Goal: Information Seeking & Learning: Learn about a topic

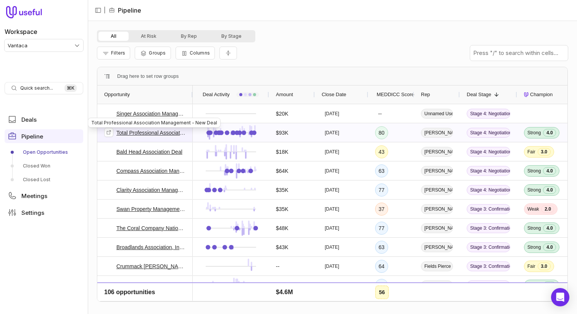
click at [125, 134] on link "Total Professional Association Management - New Deal" at bounding box center [151, 132] width 70 height 9
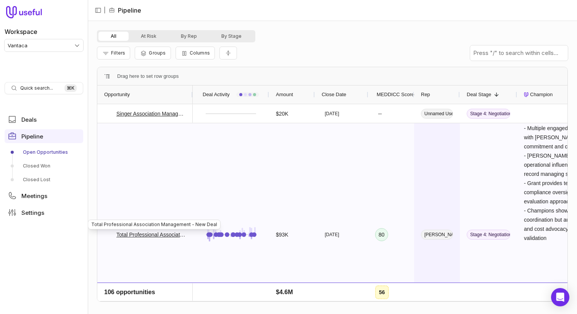
click at [448, 215] on div "[PERSON_NAME]" at bounding box center [437, 234] width 46 height 223
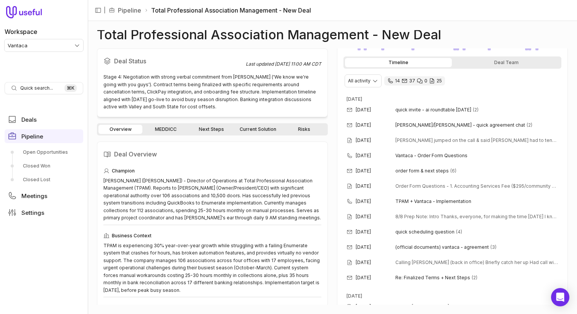
scroll to position [137, 0]
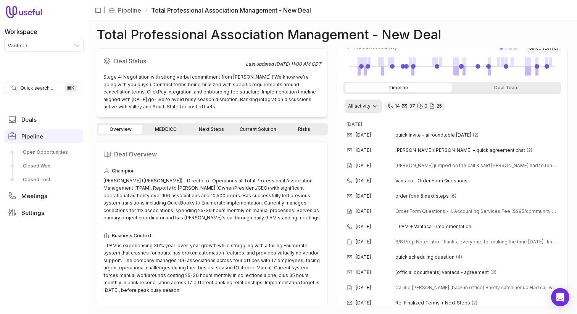
click at [372, 105] on html "Workspace Vantaca Quick search... ⌘ K Deals Pipeline Open Opportunities Closed …" at bounding box center [288, 157] width 577 height 314
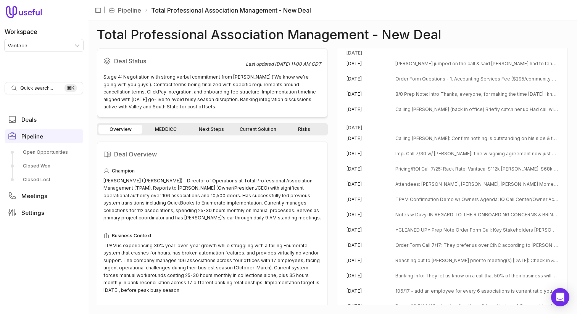
scroll to position [376, 0]
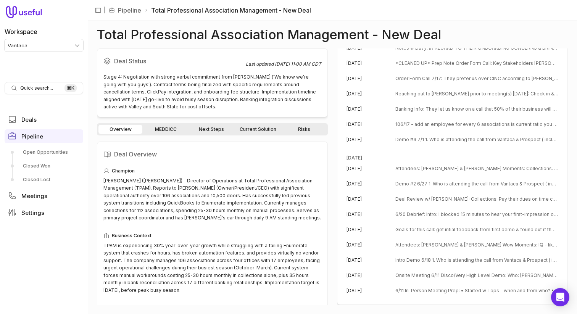
click at [404, 196] on span "Deal Review w/ Dave: Collections: Pay their dues on time can be a super manual …" at bounding box center [477, 199] width 163 height 6
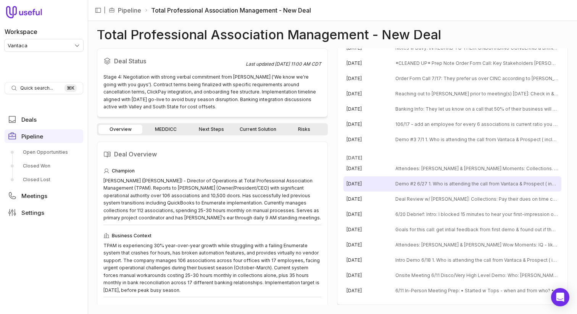
click at [417, 184] on span "Demo #2 6/27 1. Who is attending the call from Vantaca & Prospect ( include Pro…" at bounding box center [477, 184] width 163 height 6
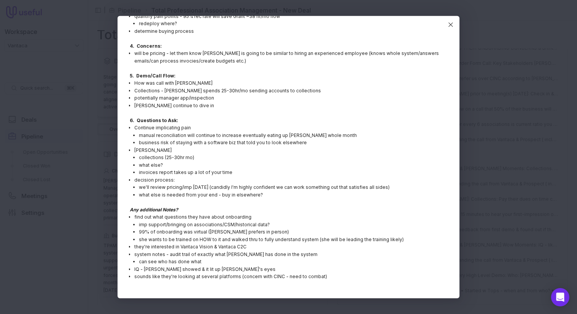
scroll to position [0, 0]
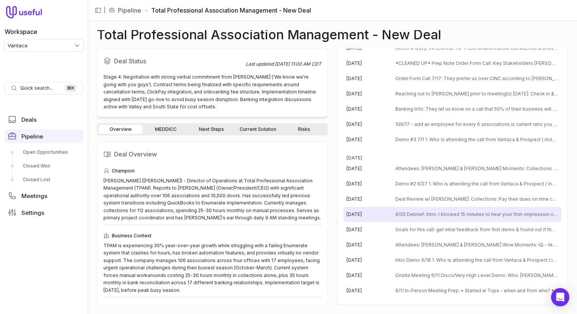
click at [431, 217] on span "6/20 Debrief: Intro: I blocked 15 minutes to hear your first-impression of Vant…" at bounding box center [477, 215] width 163 height 6
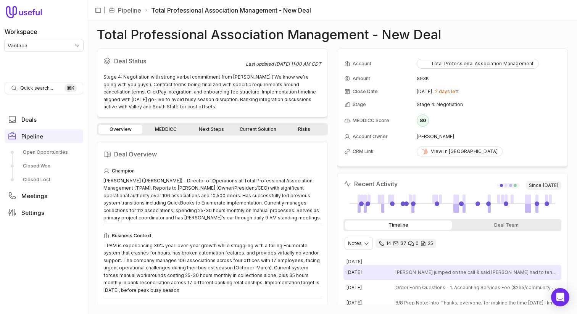
click at [414, 272] on span "Jennilyn jumped on the call & said Tom had to tend to a leak in one of his prop…" at bounding box center [477, 273] width 163 height 6
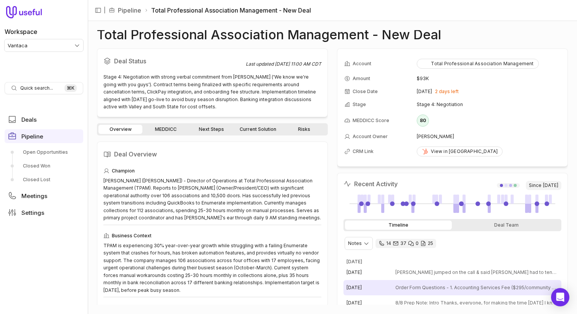
click at [414, 287] on span "Order Form Questions - 1. Accounting Services Fee ($295/community post-onboardi…" at bounding box center [477, 288] width 163 height 6
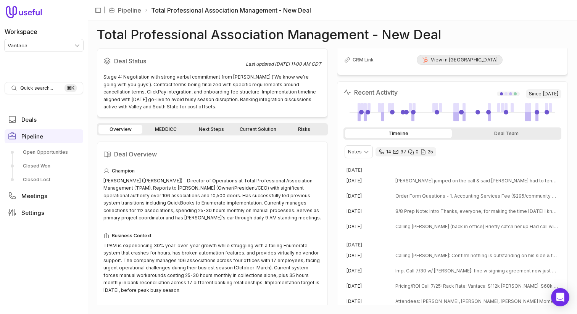
scroll to position [97, 0]
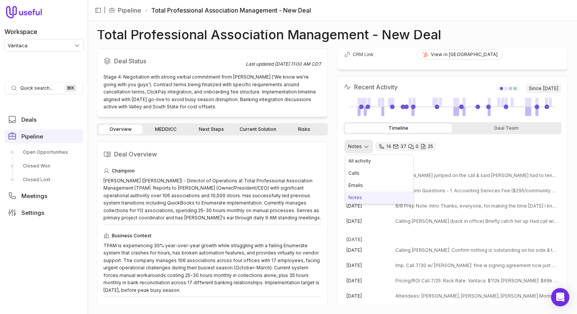
click at [355, 145] on html "Workspace Vantaca Quick search... ⌘ K Deals Pipeline Open Opportunities Closed …" at bounding box center [288, 157] width 577 height 314
click at [464, 153] on html "Workspace Vantaca Quick search... ⌘ K Deals Pipeline Open Opportunities Closed …" at bounding box center [288, 157] width 577 height 314
click at [491, 130] on div "Deal Team" at bounding box center [507, 128] width 107 height 9
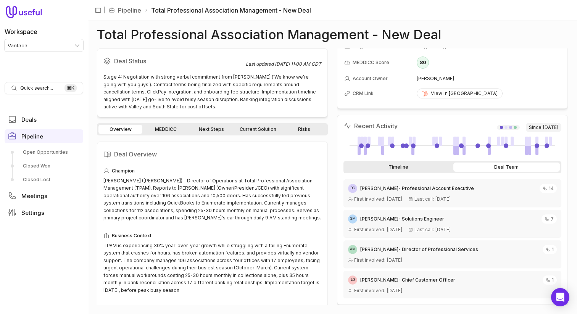
click at [412, 165] on div "Timeline" at bounding box center [398, 167] width 107 height 9
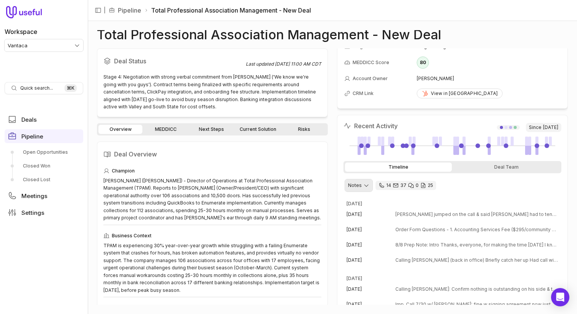
click at [355, 184] on html "Workspace Vantaca Quick search... ⌘ K Deals Pipeline Open Opportunities Closed …" at bounding box center [288, 157] width 577 height 314
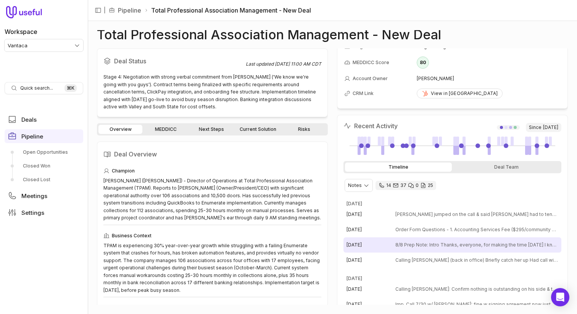
click at [399, 239] on div "Aug 8, 2025 8/8 Prep Note: Intro Thanks, everyone, for making the time today I …" at bounding box center [453, 245] width 218 height 15
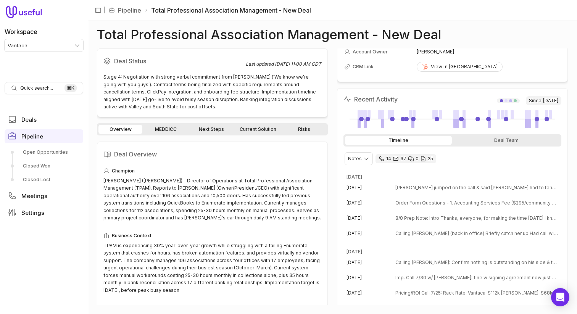
scroll to position [0, 0]
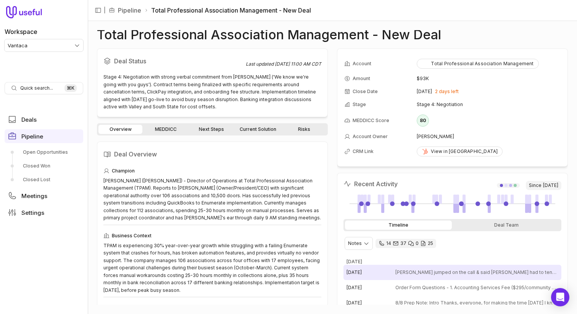
click at [385, 273] on div "Aug 11, 2025" at bounding box center [371, 273] width 49 height 6
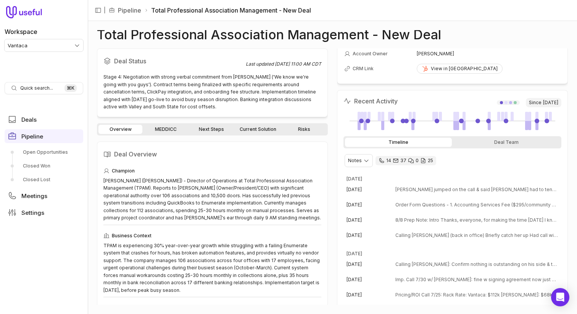
scroll to position [87, 0]
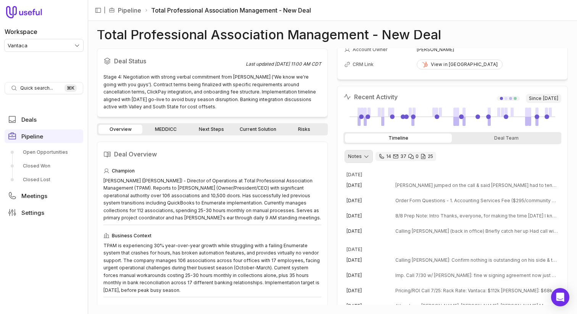
click at [362, 158] on html "Workspace Vantaca Quick search... ⌘ K Deals Pipeline Open Opportunities Closed …" at bounding box center [288, 157] width 577 height 314
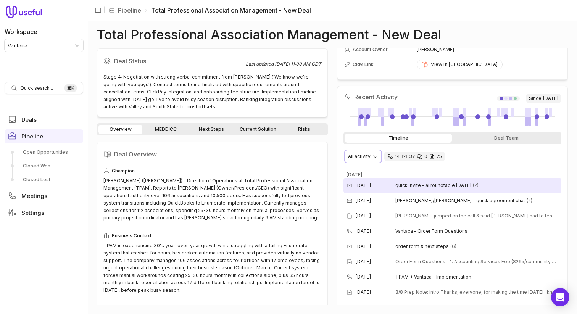
scroll to position [96, 0]
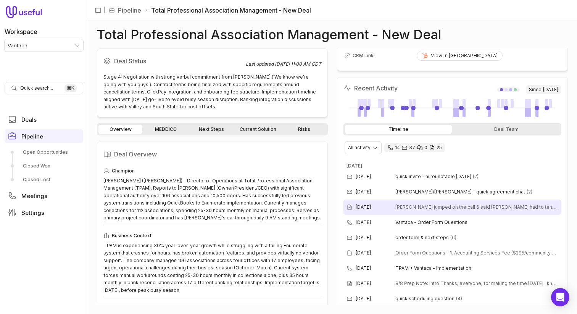
click at [418, 210] on div "Aug 11, 2025 Jennilyn jumped on the call & said Tom had to tend to a leak in on…" at bounding box center [453, 207] width 218 height 15
click at [452, 210] on span "Jennilyn jumped on the call & said Tom had to tend to a leak in one of his prop…" at bounding box center [477, 207] width 163 height 6
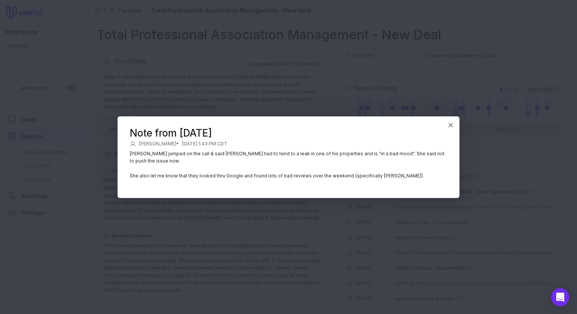
click at [299, 174] on p "She also let me know that they looked thru Google and found lots of bad reviews…" at bounding box center [289, 176] width 318 height 8
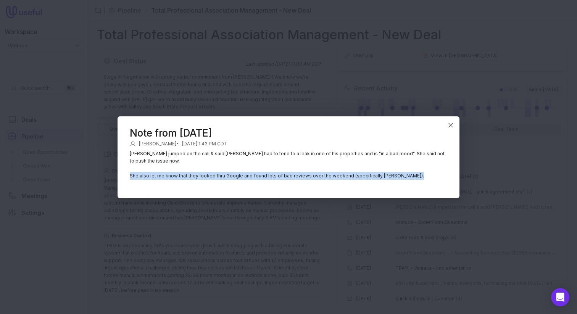
click at [299, 174] on p "She also let me know that they looked thru Google and found lots of bad reviews…" at bounding box center [289, 176] width 318 height 8
click at [356, 175] on p "She also let me know that they looked thru Google and found lots of bad reviews…" at bounding box center [289, 176] width 318 height 8
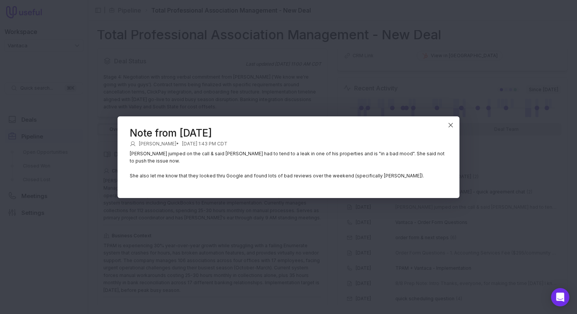
click at [356, 175] on p "She also let me know that they looked thru Google and found lots of bad reviews…" at bounding box center [289, 176] width 318 height 8
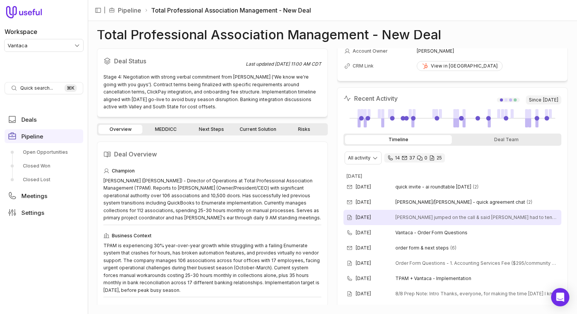
scroll to position [84, 0]
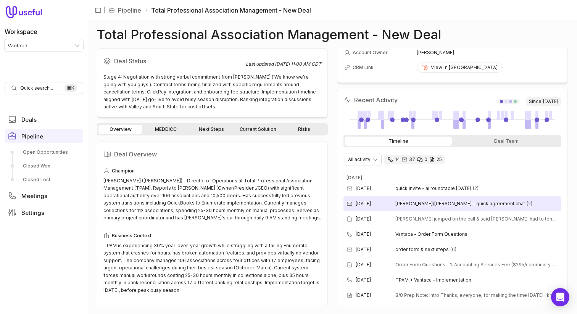
click at [395, 204] on div "Aug 12, 2025" at bounding box center [371, 204] width 49 height 6
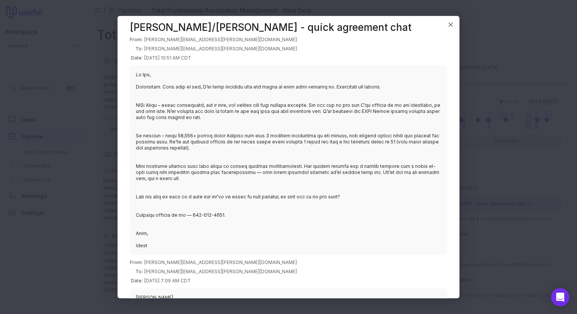
scroll to position [0, 0]
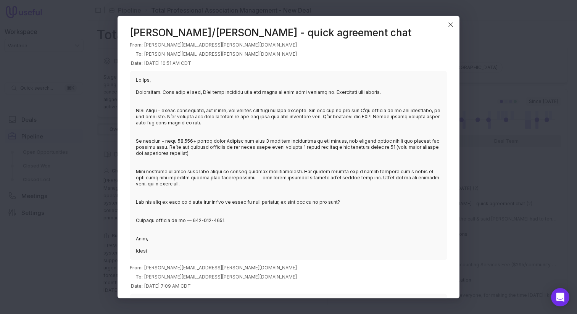
click at [209, 169] on blockquote at bounding box center [289, 165] width 318 height 189
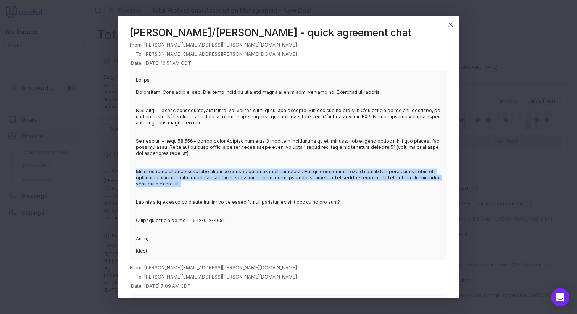
click at [209, 169] on blockquote at bounding box center [289, 165] width 318 height 189
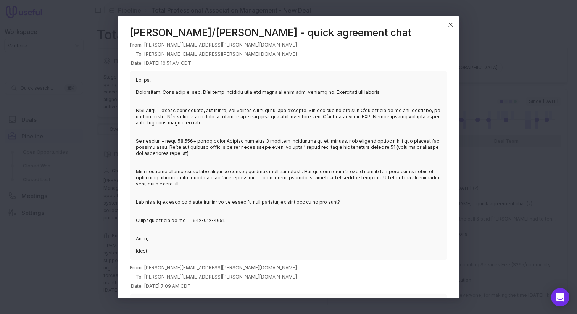
click at [215, 114] on blockquote at bounding box center [289, 165] width 318 height 189
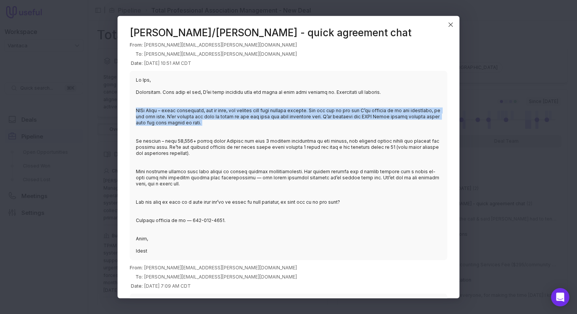
click at [215, 114] on blockquote at bounding box center [289, 165] width 318 height 189
click at [215, 98] on blockquote at bounding box center [289, 165] width 318 height 189
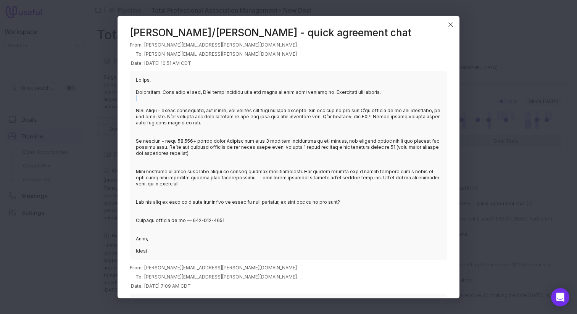
click at [215, 98] on blockquote at bounding box center [289, 165] width 318 height 189
click at [237, 92] on blockquote at bounding box center [289, 165] width 318 height 189
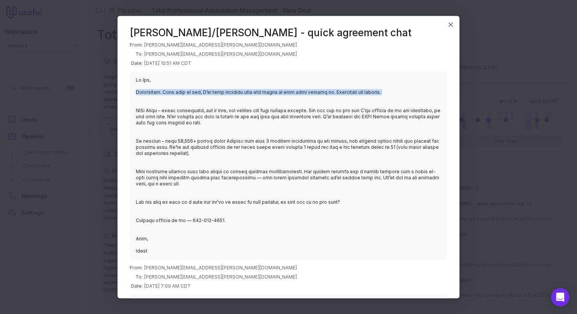
click at [237, 92] on blockquote at bounding box center [289, 165] width 318 height 189
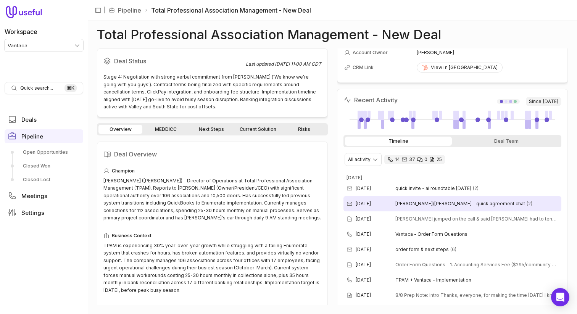
click at [398, 205] on span "tom/davis - quick agreement chat" at bounding box center [461, 204] width 130 height 6
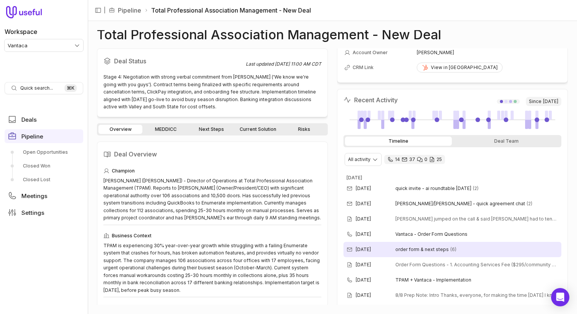
click at [396, 249] on span "order form & next steps" at bounding box center [422, 250] width 53 height 6
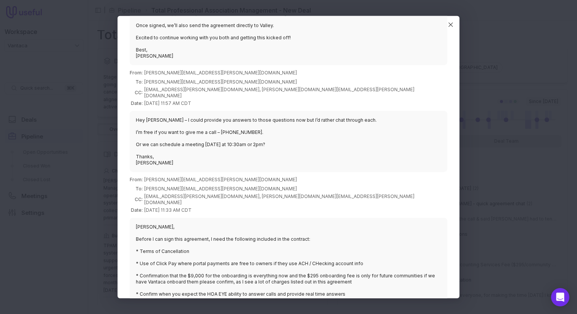
scroll to position [786, 0]
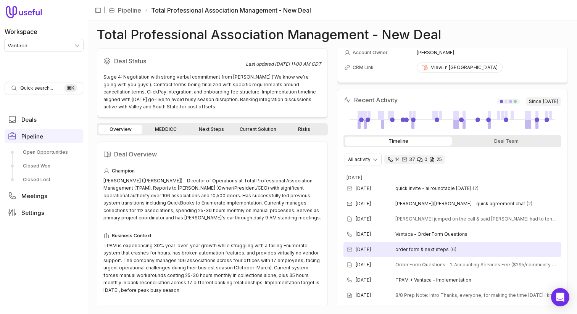
click at [398, 247] on span "order form & next steps" at bounding box center [422, 250] width 53 height 6
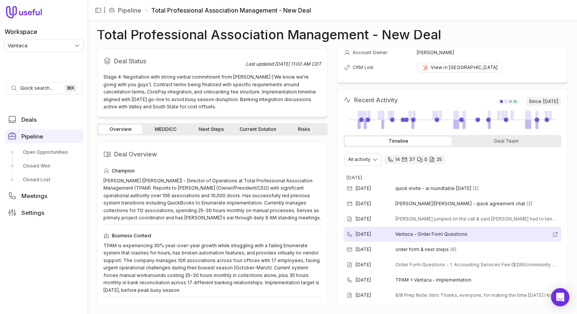
click at [401, 236] on span "Vantaca - Order Form Questions" at bounding box center [473, 234] width 154 height 6
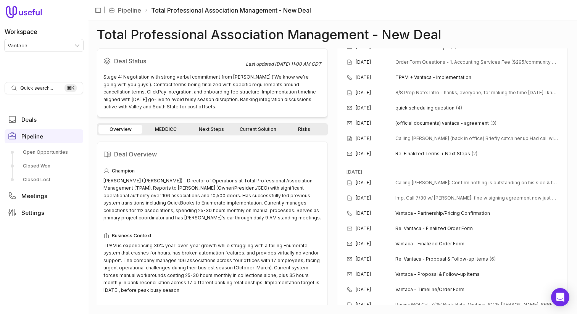
scroll to position [287, 0]
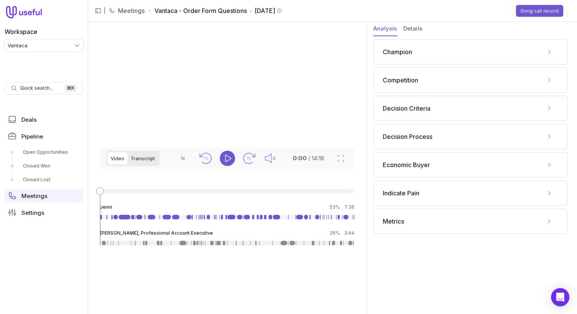
click at [144, 165] on button "Transcript" at bounding box center [143, 158] width 31 height 12
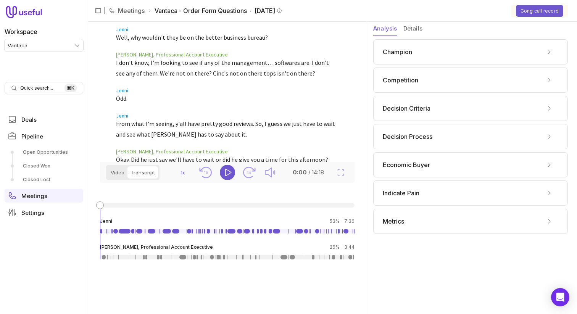
scroll to position [3299, 0]
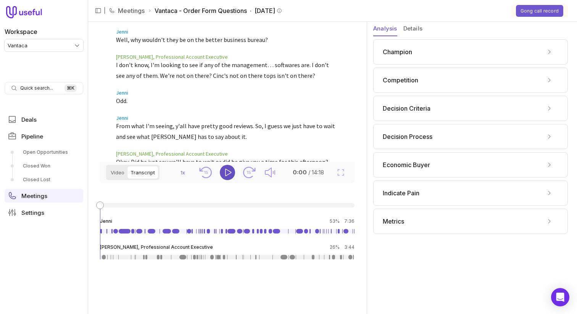
click at [224, 175] on icon "Play" at bounding box center [227, 172] width 9 height 9
click at [118, 175] on button "Video" at bounding box center [118, 173] width 20 height 12
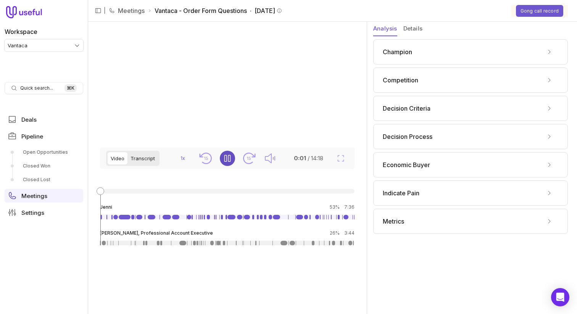
click at [140, 165] on button "Transcript" at bounding box center [143, 158] width 31 height 12
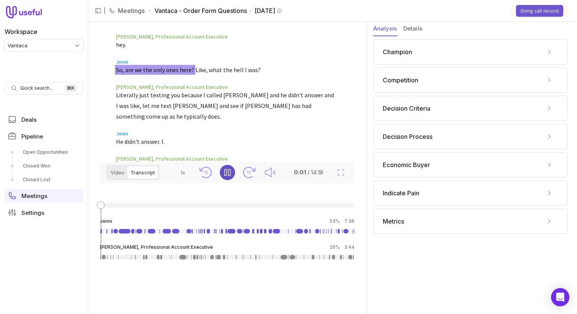
scroll to position [32, 0]
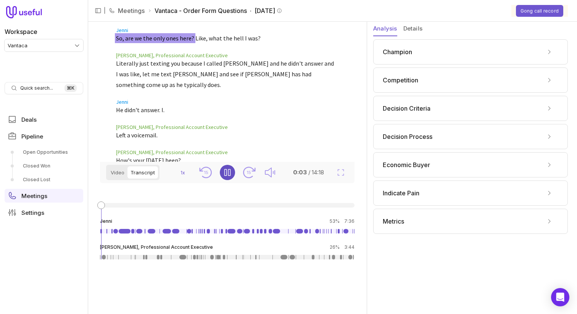
click at [231, 177] on icon "Pause" at bounding box center [227, 172] width 9 height 9
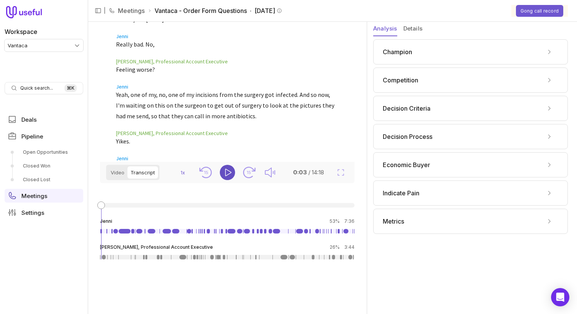
scroll to position [3380, 0]
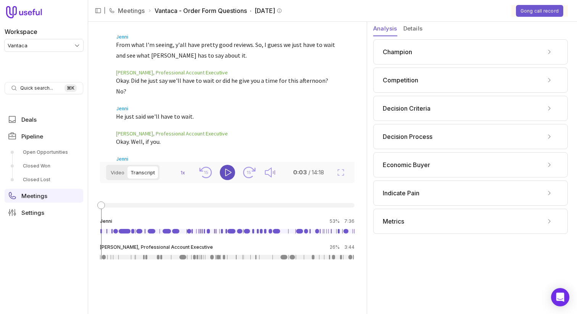
click at [123, 162] on blockquote "It sounds to me like he's in a bad mood because he's he said he's meeting with …" at bounding box center [226, 183] width 220 height 43
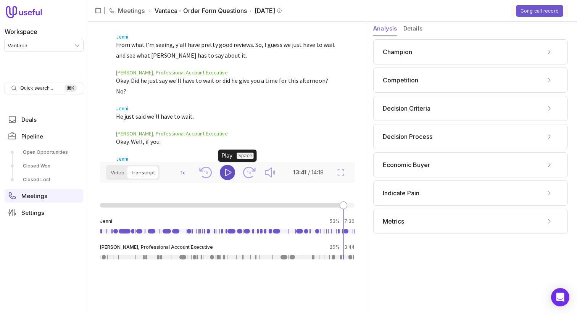
click at [233, 176] on button "Play" at bounding box center [227, 172] width 15 height 15
click at [118, 171] on button "Video" at bounding box center [118, 173] width 20 height 12
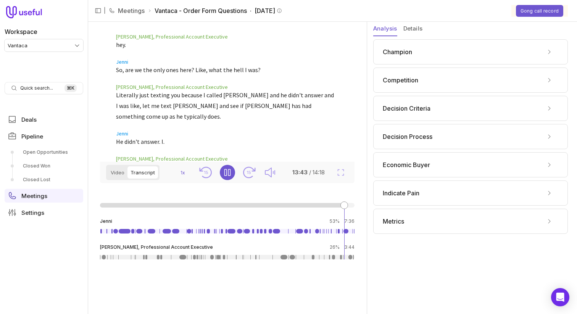
click at [145, 171] on button "Transcript" at bounding box center [143, 173] width 31 height 12
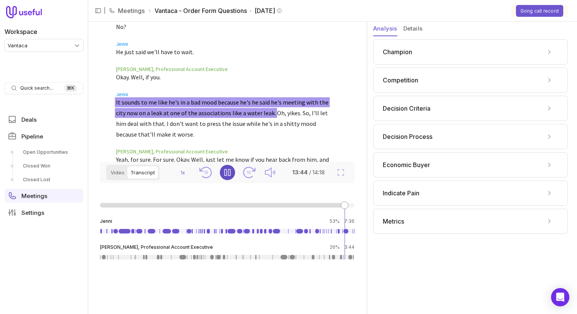
click at [227, 173] on icon "Pause" at bounding box center [227, 172] width 9 height 9
